Goal: Information Seeking & Learning: Learn about a topic

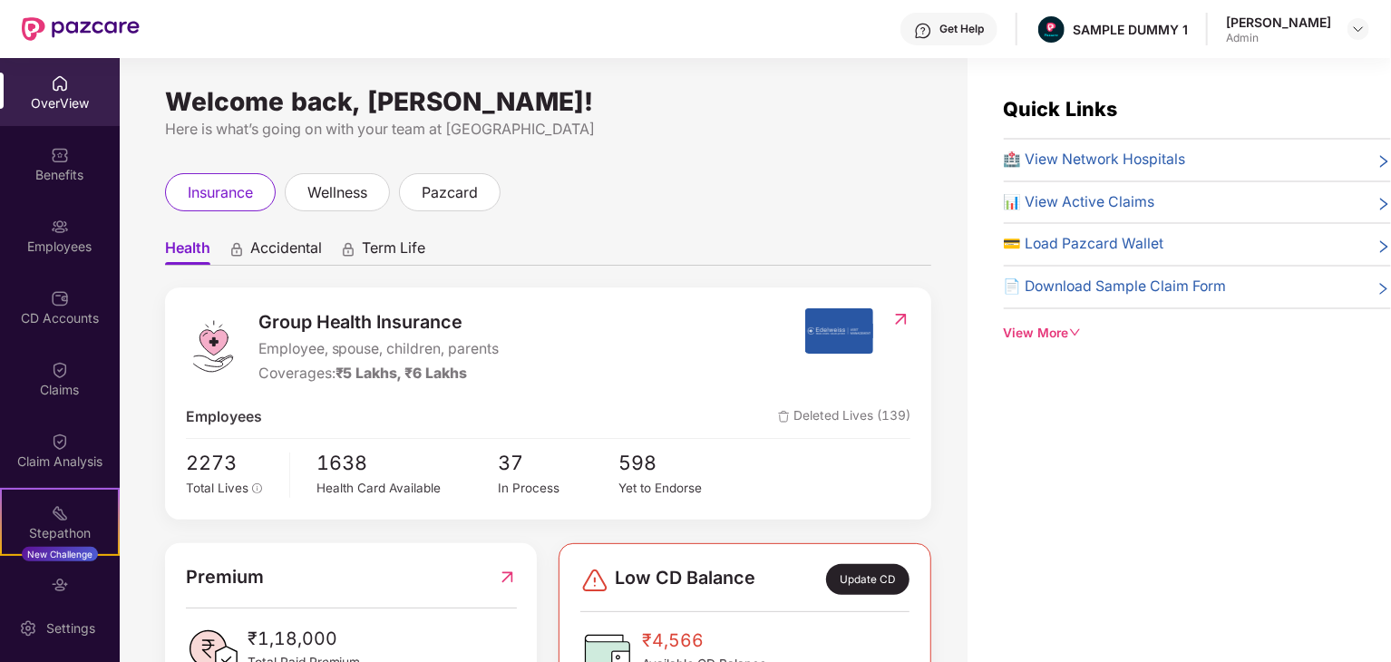
scroll to position [163, 0]
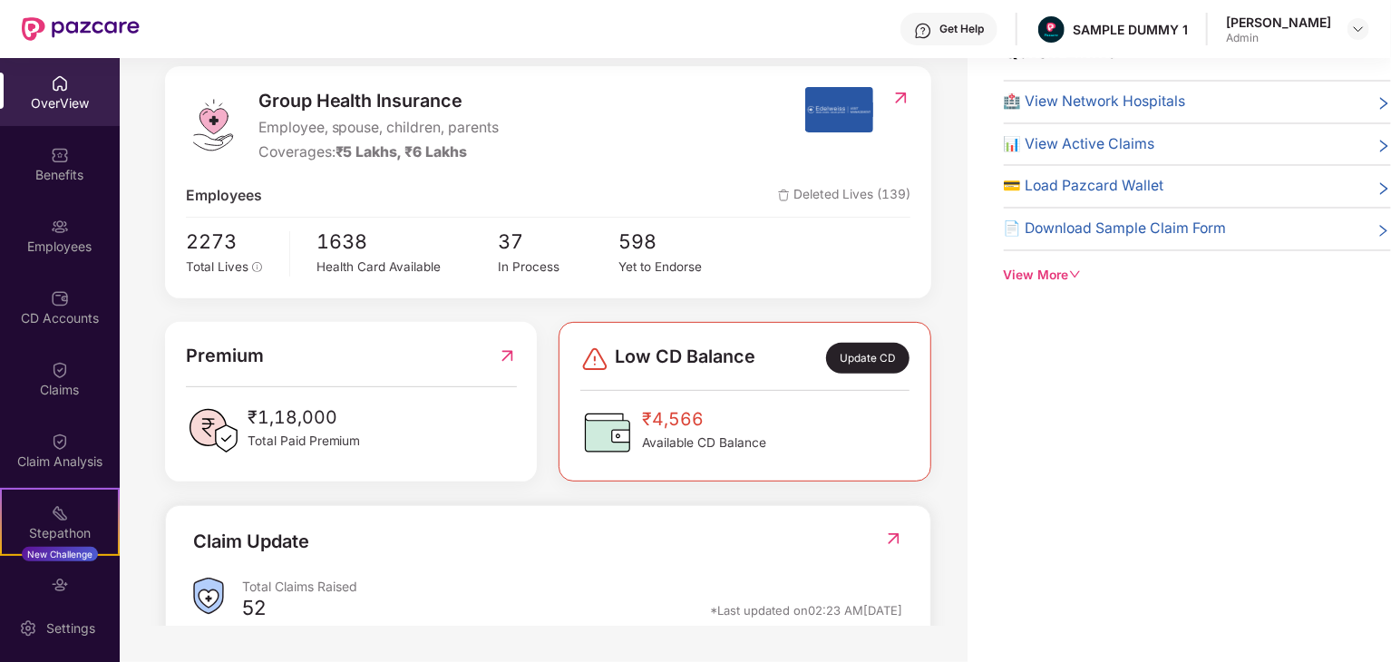
click at [337, 128] on span "Employee, spouse, children, parents" at bounding box center [379, 128] width 241 height 23
click at [417, 131] on span "Employee, spouse, children, parents" at bounding box center [379, 128] width 241 height 23
click at [468, 132] on span "Employee, spouse, children, parents" at bounding box center [379, 128] width 241 height 23
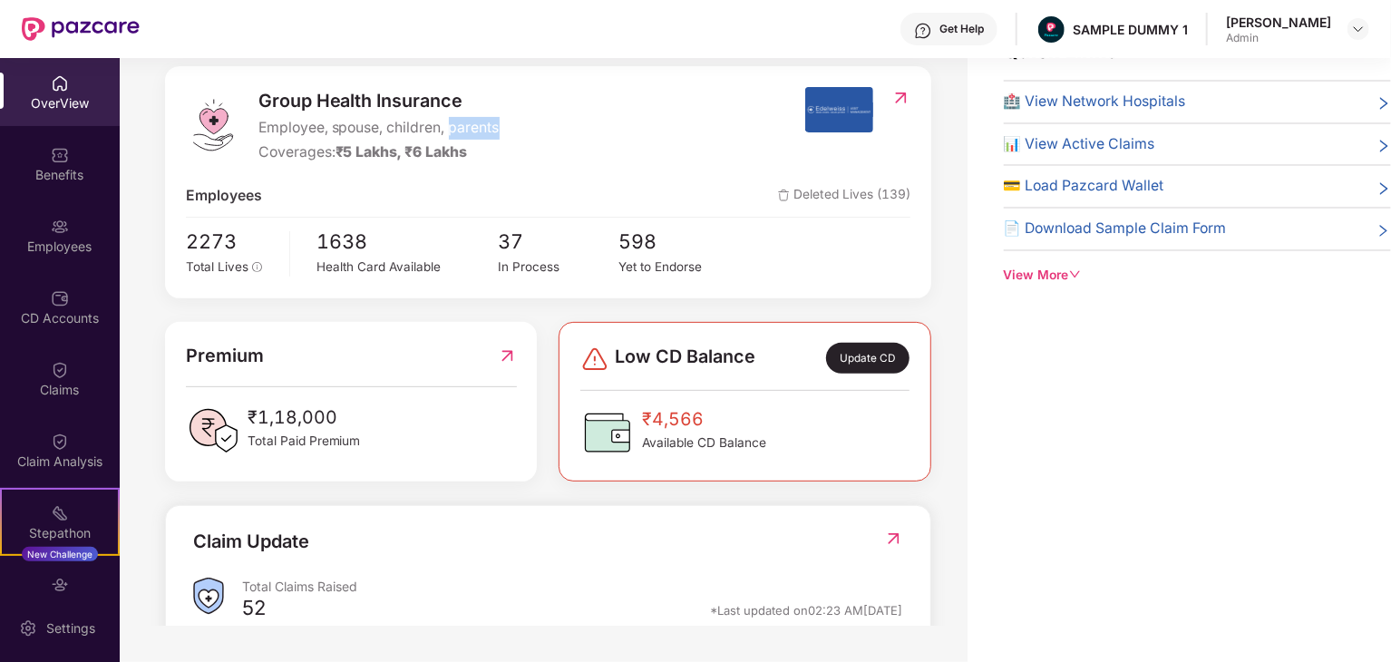
click at [468, 132] on span "Employee, spouse, children, parents" at bounding box center [379, 128] width 241 height 23
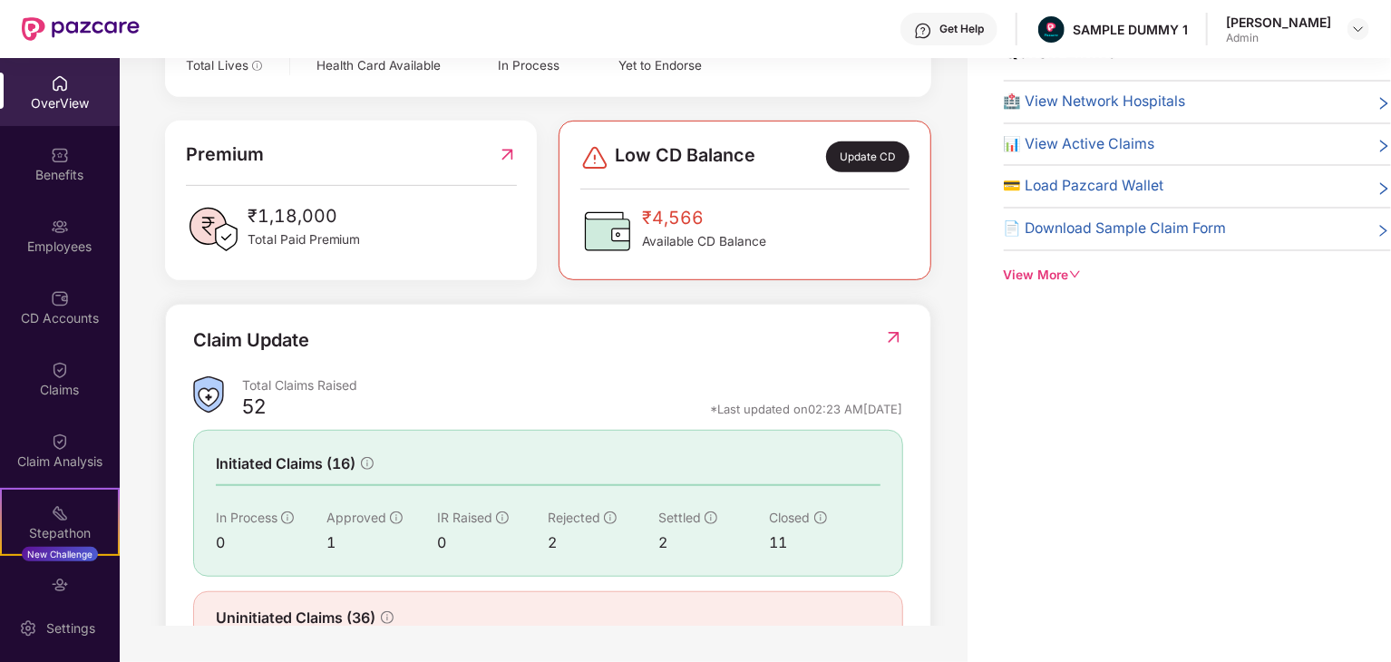
scroll to position [459, 0]
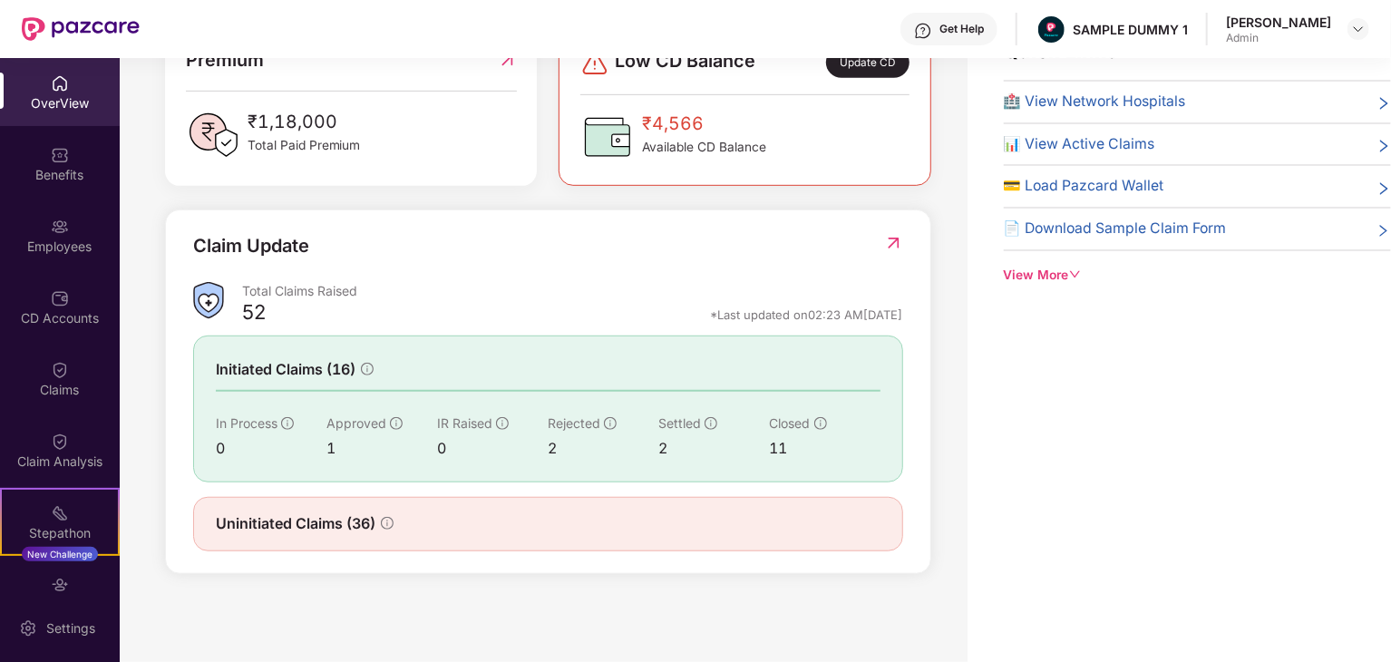
click at [468, 132] on div "₹1,18,000 Total Paid Premium" at bounding box center [351, 135] width 331 height 54
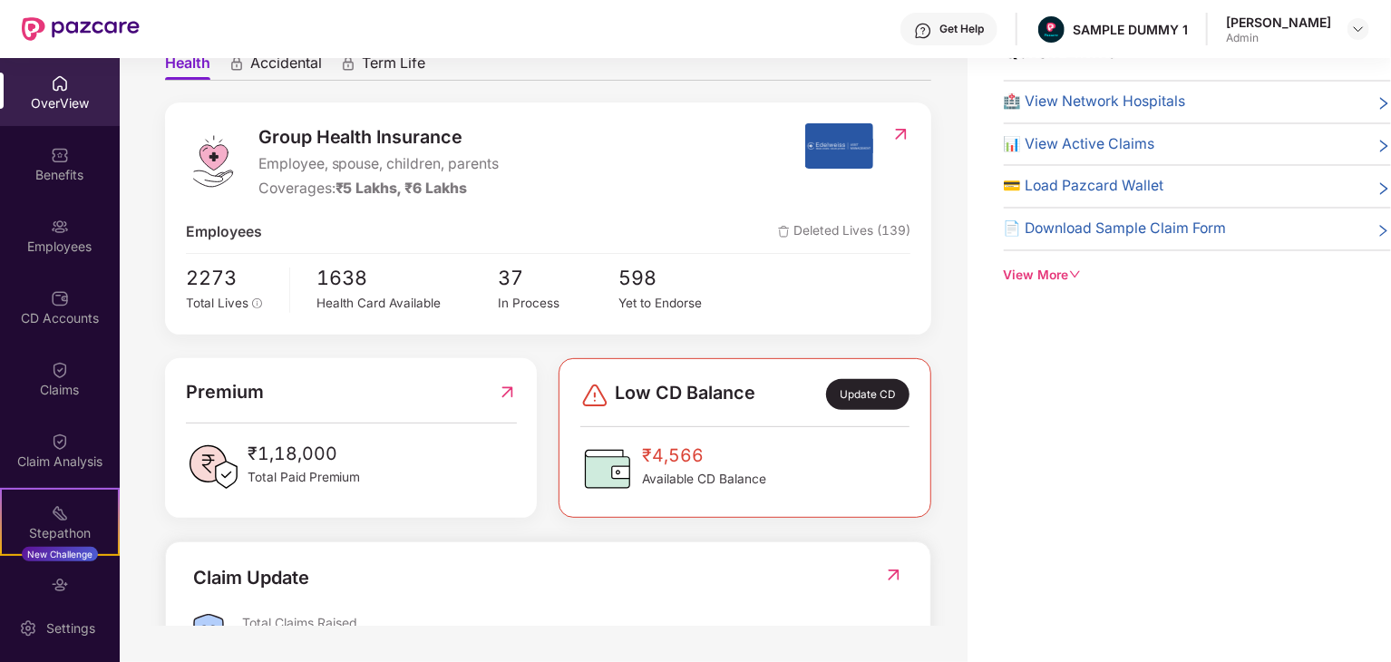
scroll to position [0, 0]
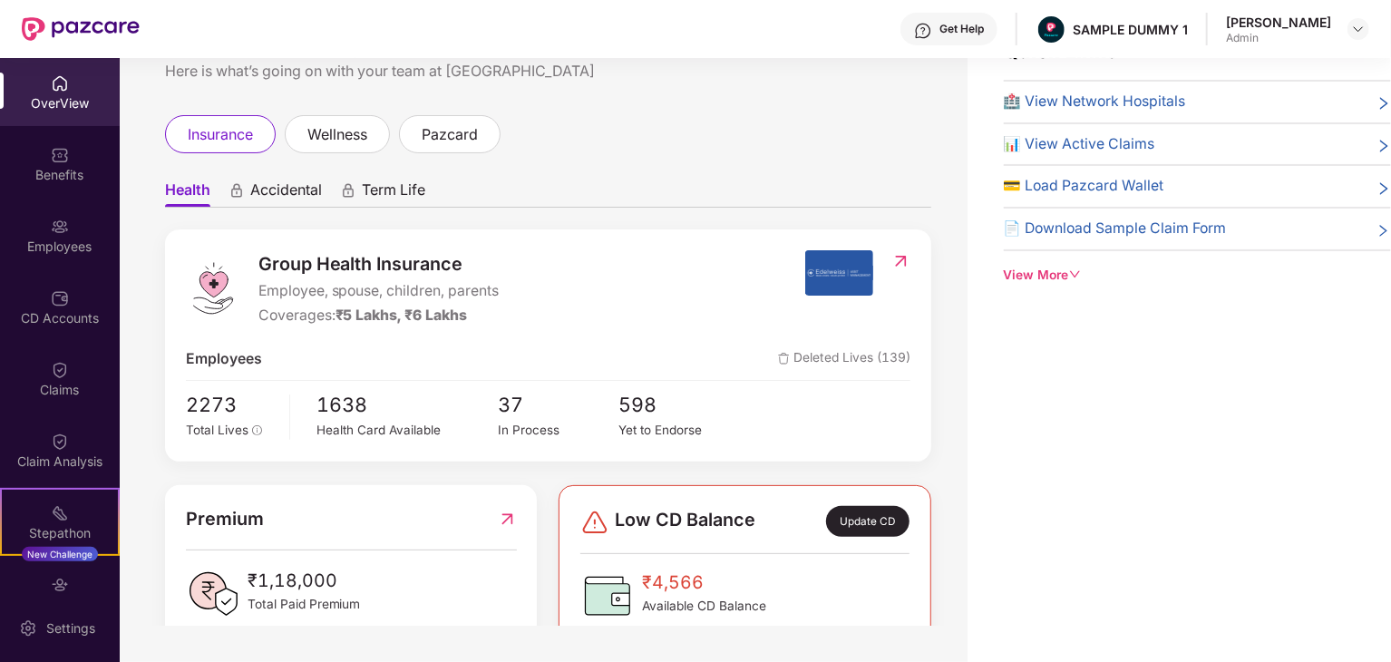
click at [1110, 312] on div "Quick Links 🏥 View Network Hospitals 📊 View Active Claims 💳 Load Pazcard Wallet…" at bounding box center [1180, 331] width 424 height 662
